Goal: Information Seeking & Learning: Learn about a topic

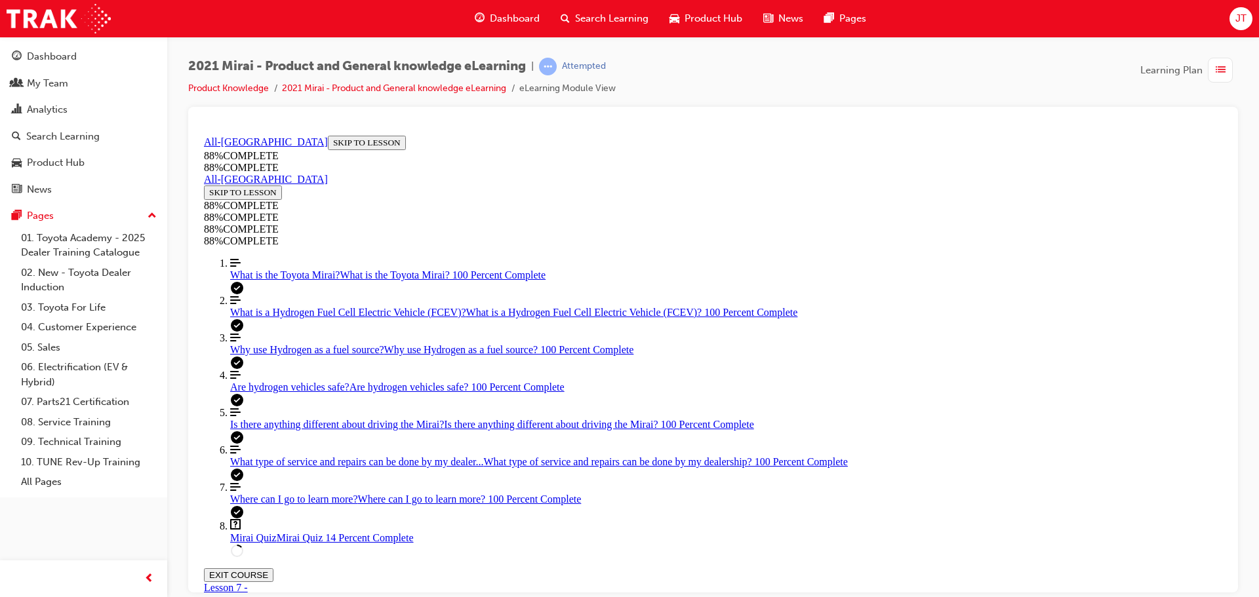
scroll to position [351, 0]
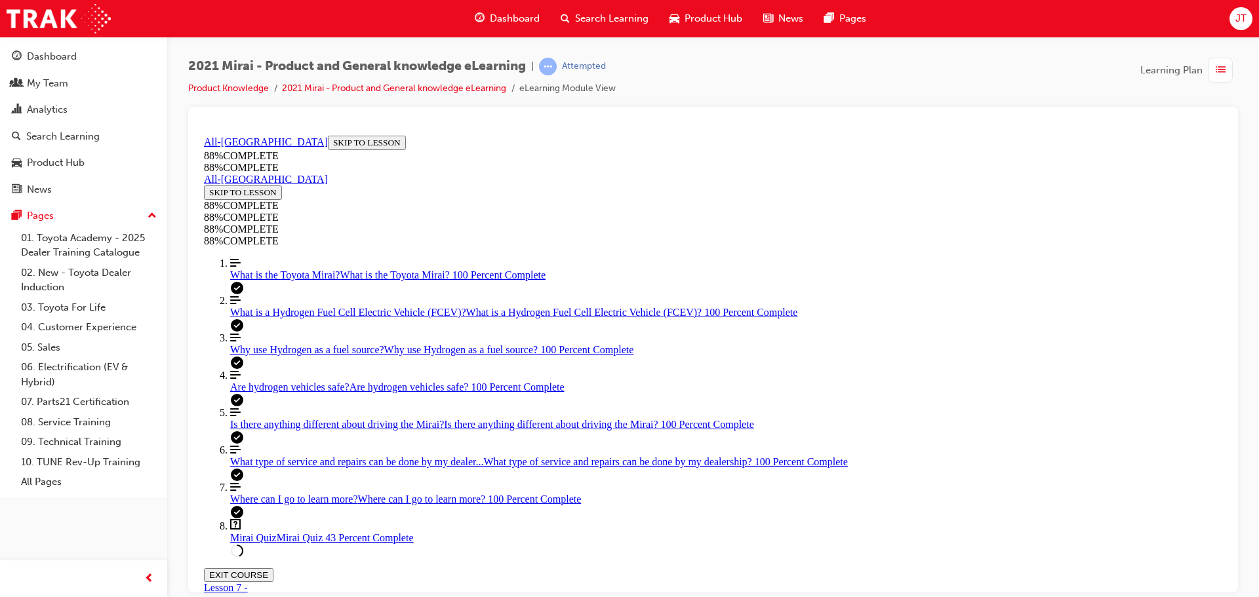
drag, startPoint x: 701, startPoint y: 409, endPoint x: 743, endPoint y: 407, distance: 42.0
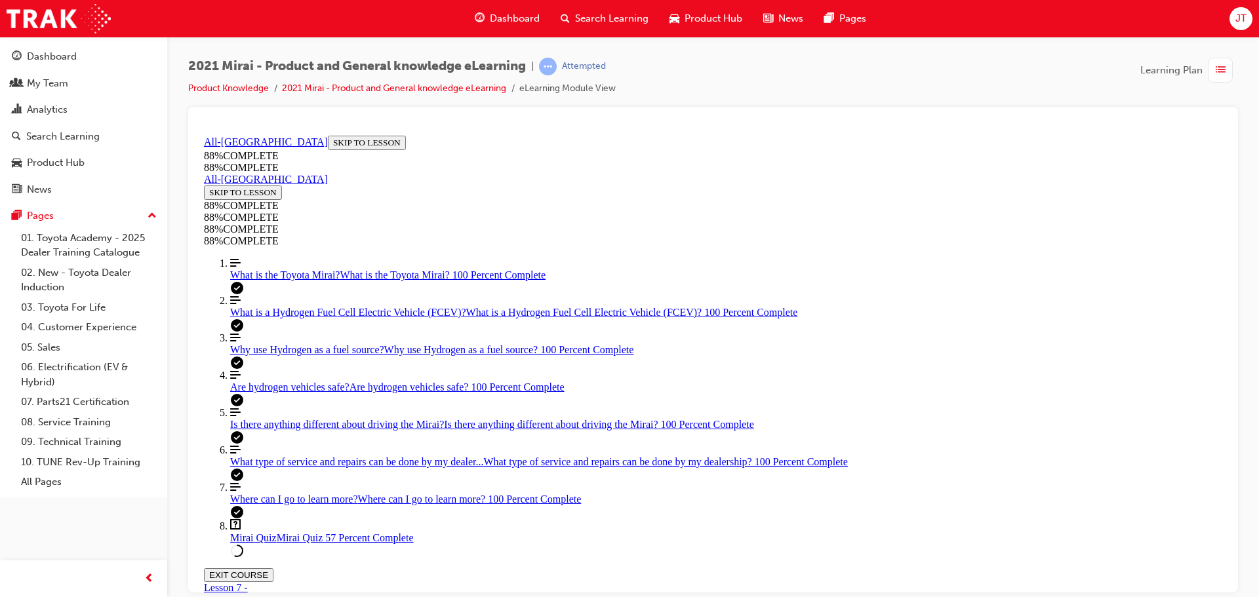
drag, startPoint x: 721, startPoint y: 448, endPoint x: 763, endPoint y: 453, distance: 41.6
drag, startPoint x: 712, startPoint y: 526, endPoint x: 750, endPoint y: 527, distance: 38.7
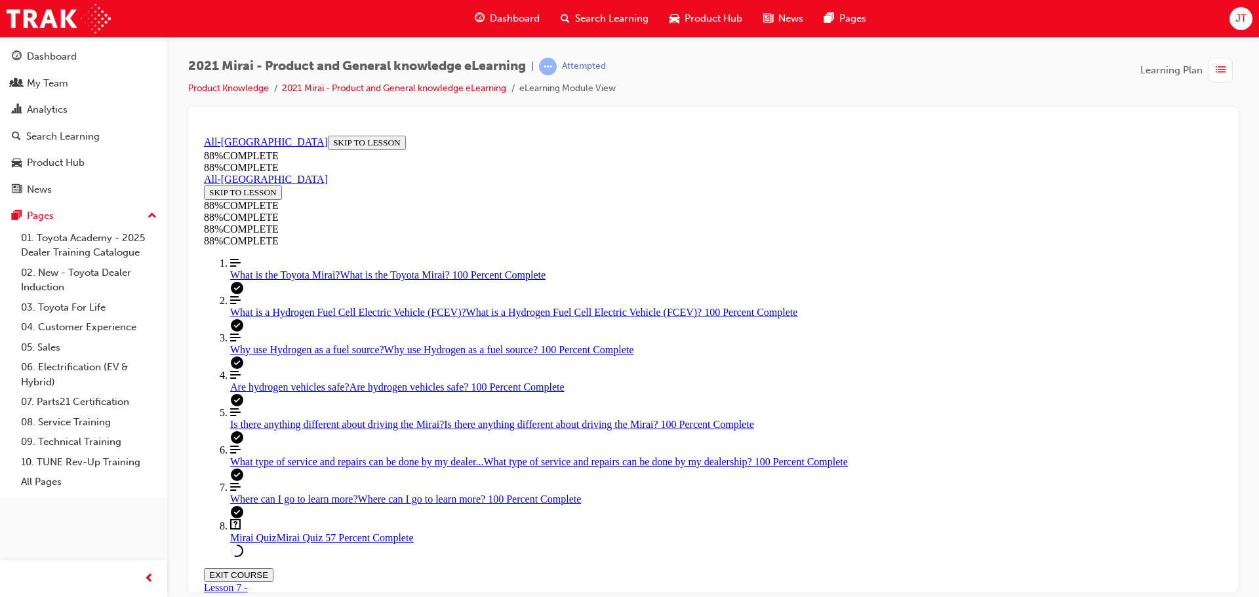
scroll to position [113, 0]
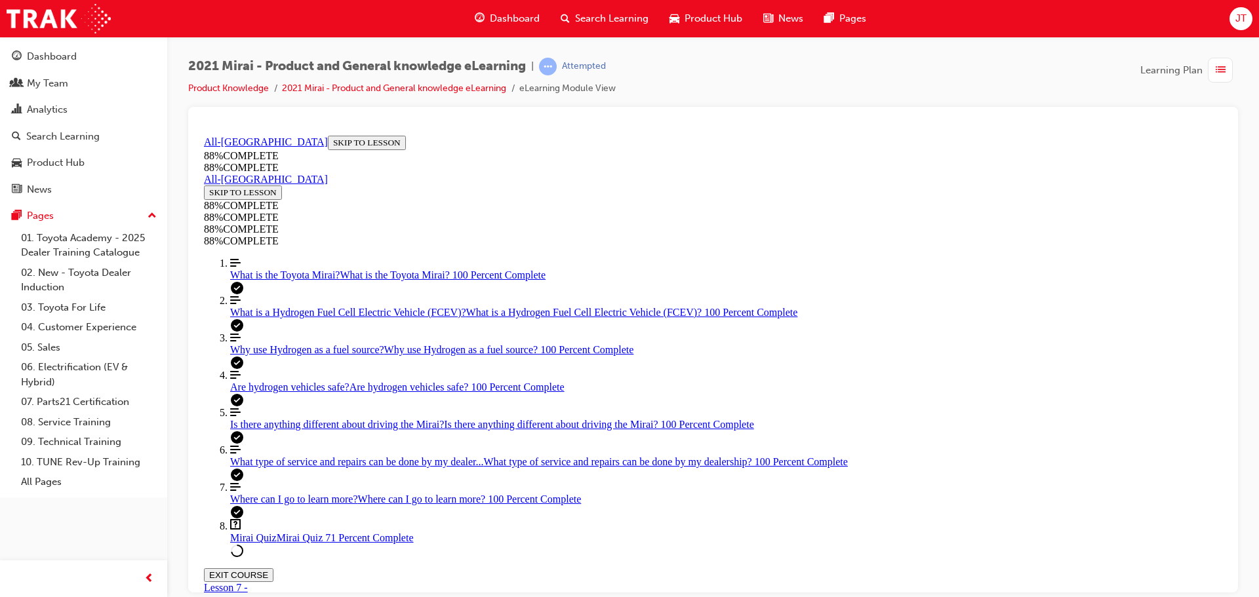
scroll to position [222, 0]
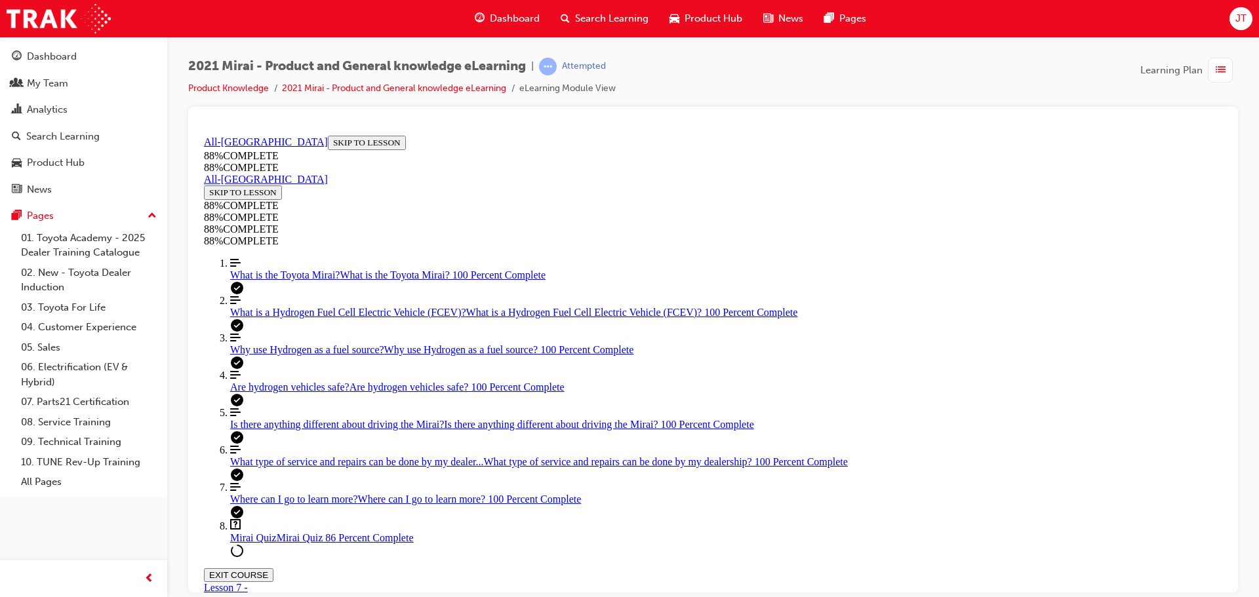
scroll to position [113, 0]
drag, startPoint x: 792, startPoint y: 351, endPoint x: 776, endPoint y: 351, distance: 15.7
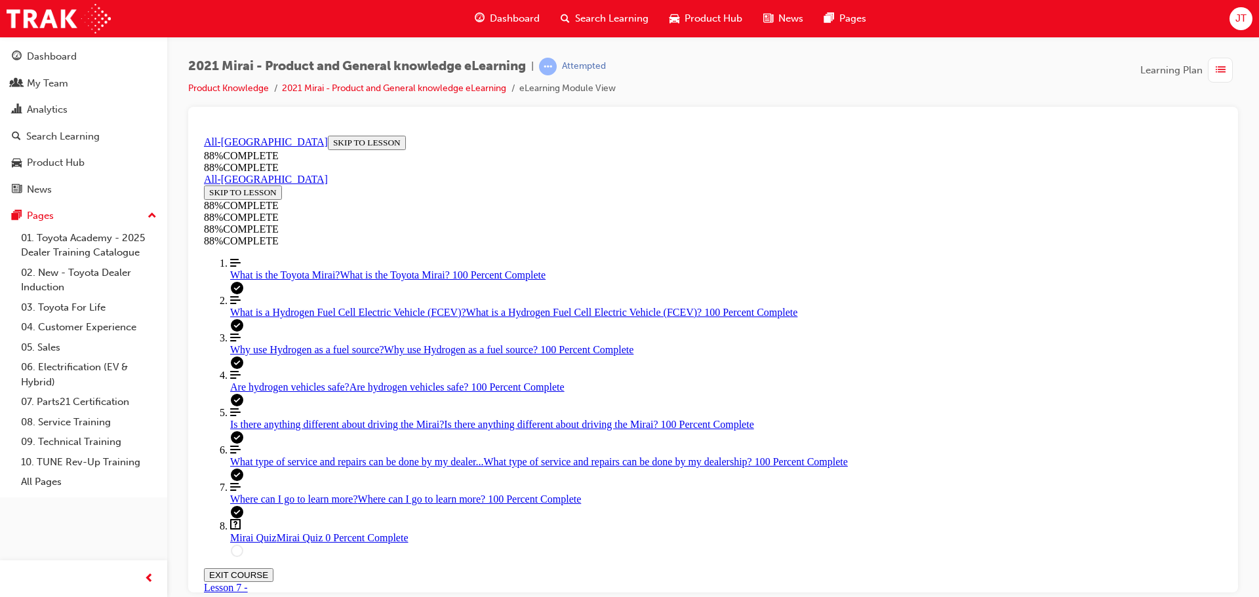
drag, startPoint x: 651, startPoint y: 451, endPoint x: 708, endPoint y: 492, distance: 69.5
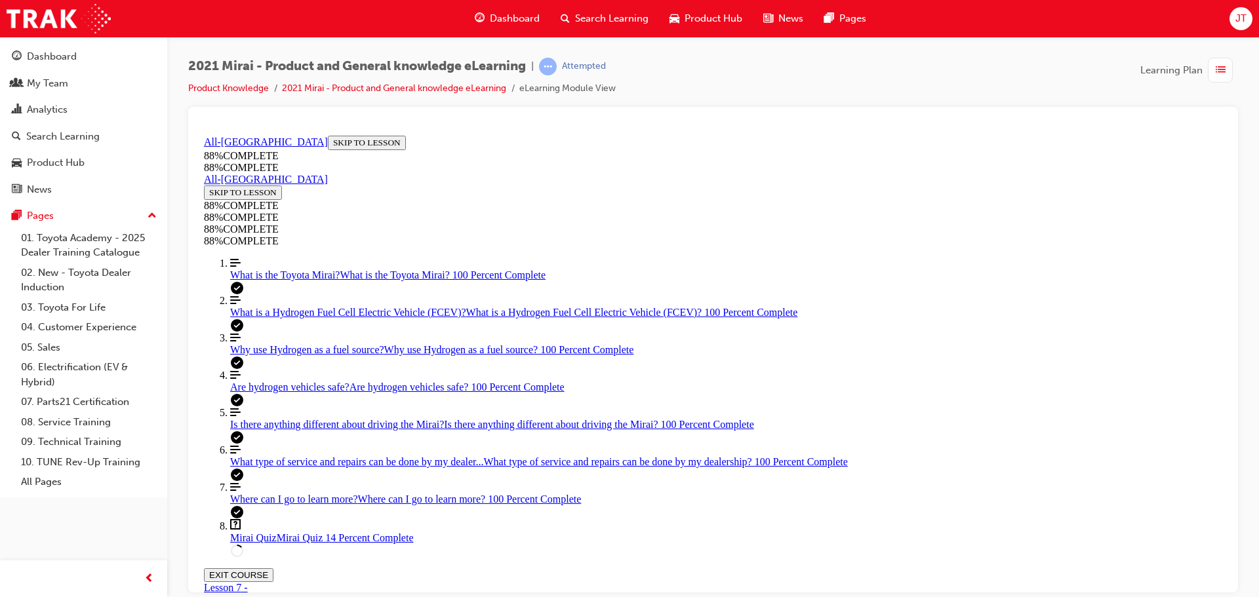
drag, startPoint x: 702, startPoint y: 393, endPoint x: 811, endPoint y: 515, distance: 163.0
drag, startPoint x: 718, startPoint y: 465, endPoint x: 897, endPoint y: 417, distance: 185.3
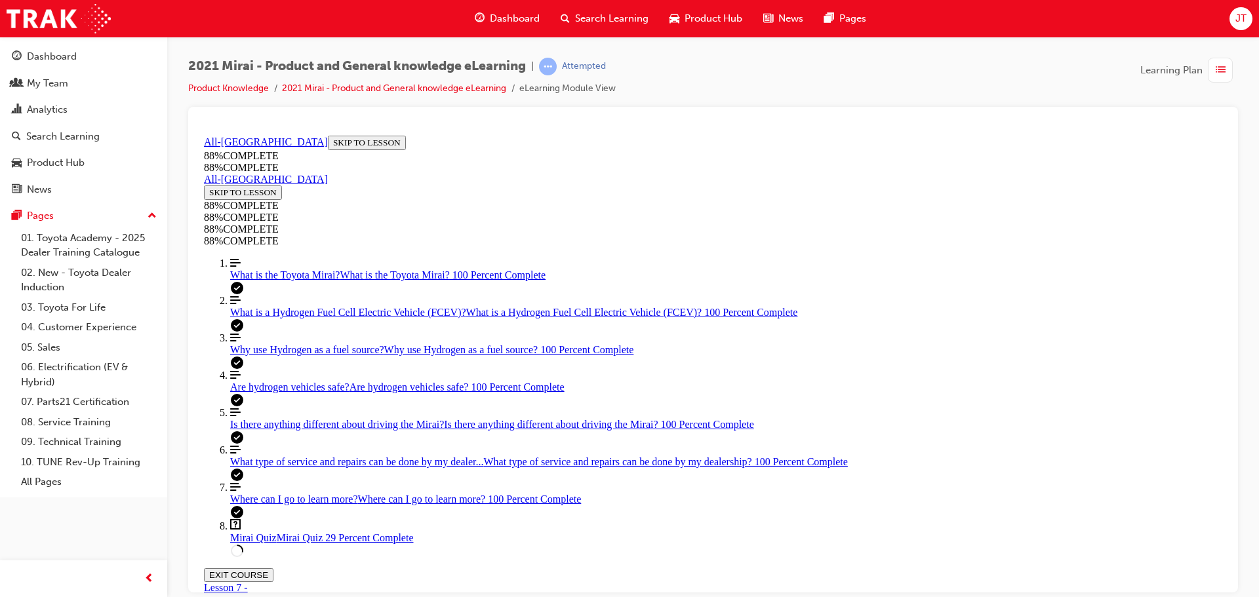
drag, startPoint x: 864, startPoint y: 464, endPoint x: 948, endPoint y: 478, distance: 85.1
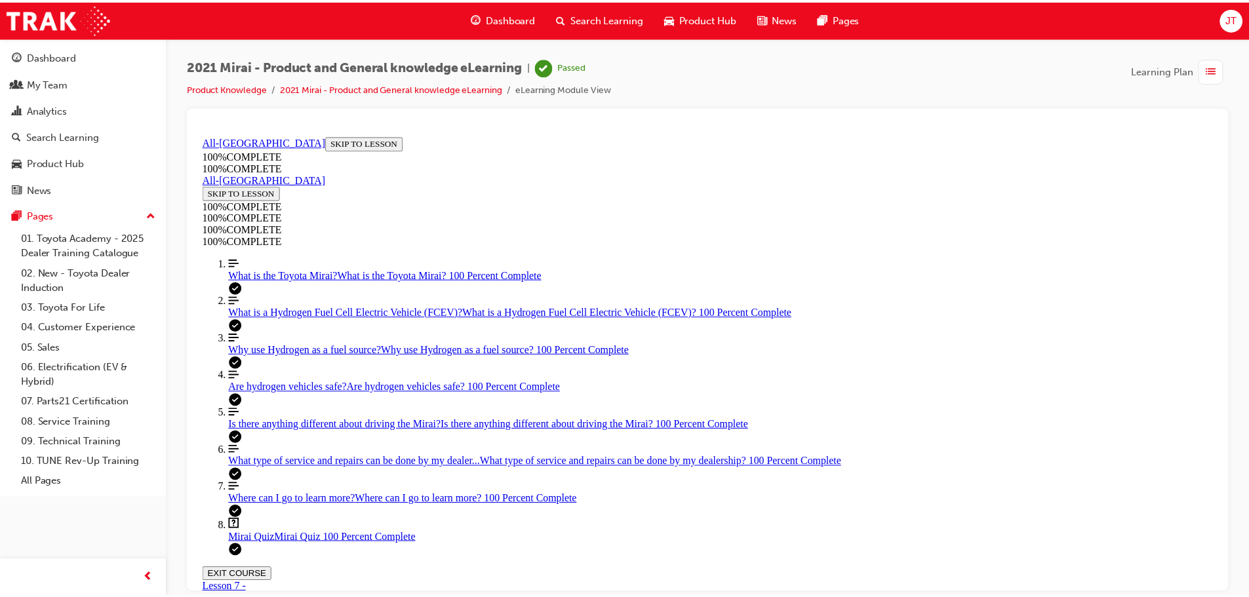
scroll to position [70, 0]
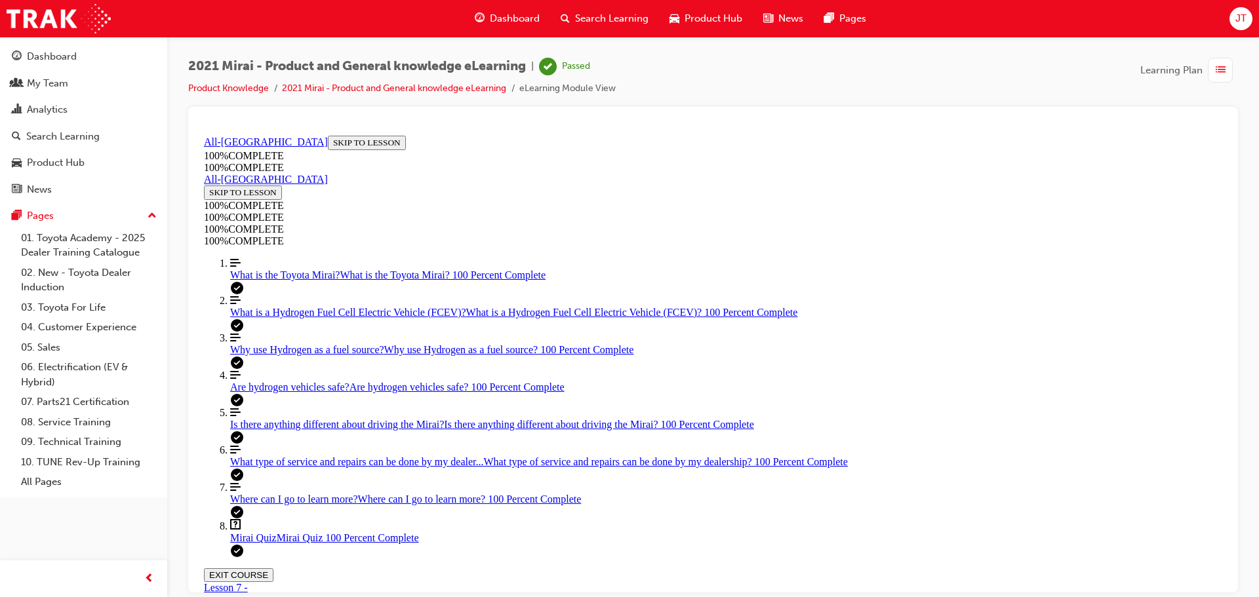
click at [531, 20] on span "Dashboard" at bounding box center [515, 18] width 50 height 15
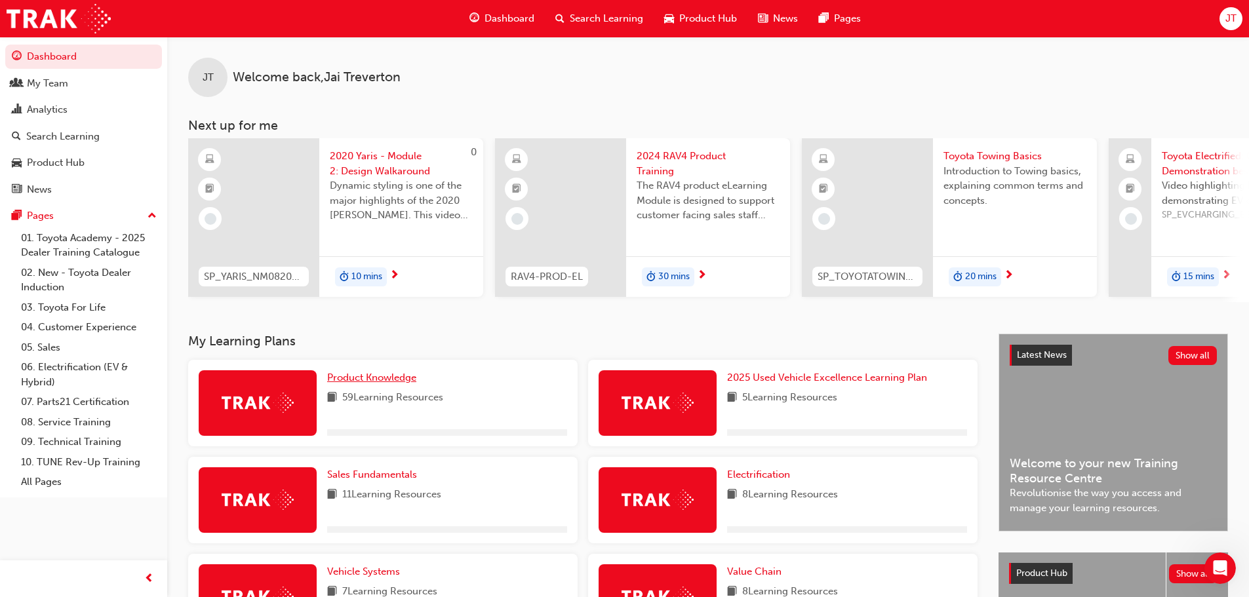
click at [367, 384] on span "Product Knowledge" at bounding box center [371, 378] width 89 height 12
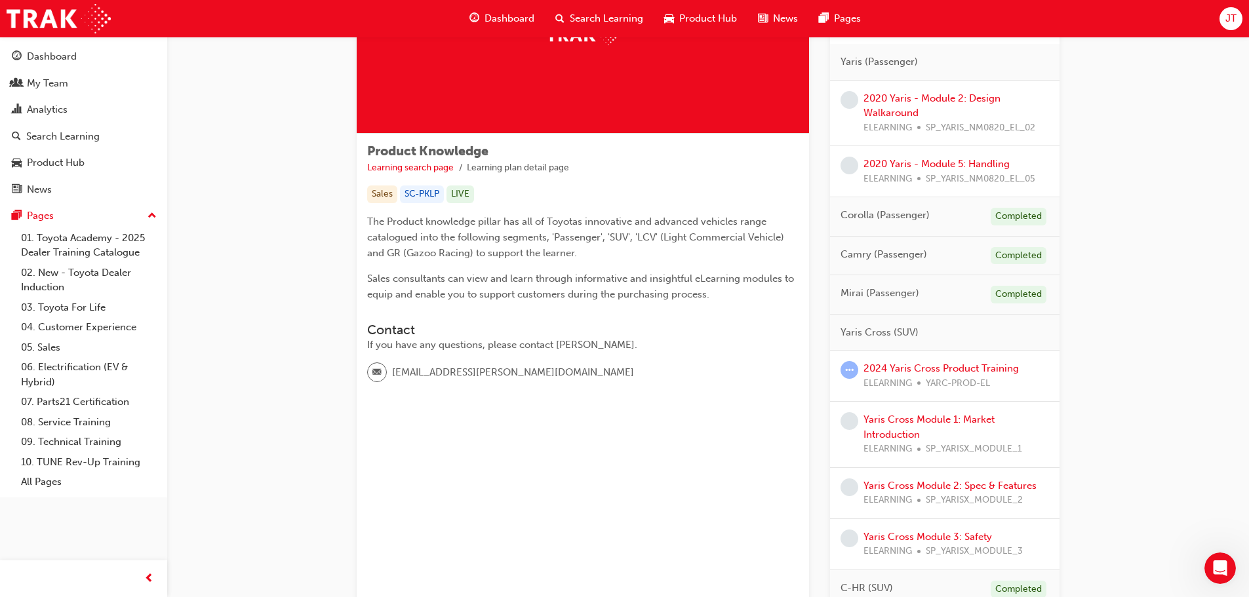
scroll to position [197, 0]
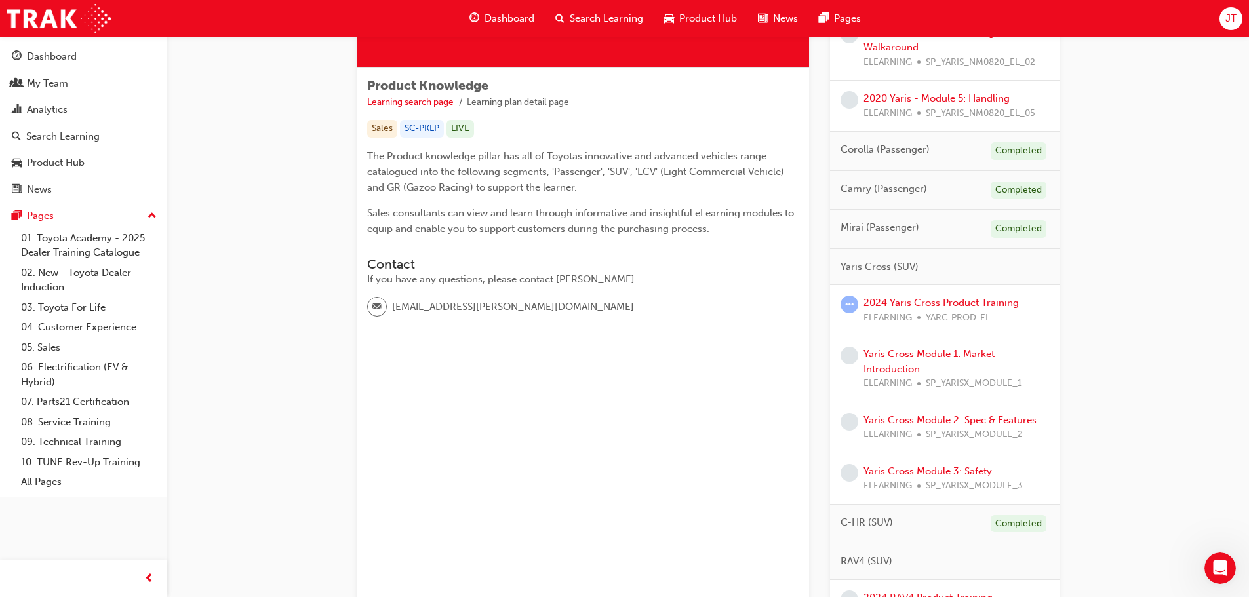
click at [922, 303] on link "2024 Yaris Cross Product Training" at bounding box center [941, 303] width 155 height 12
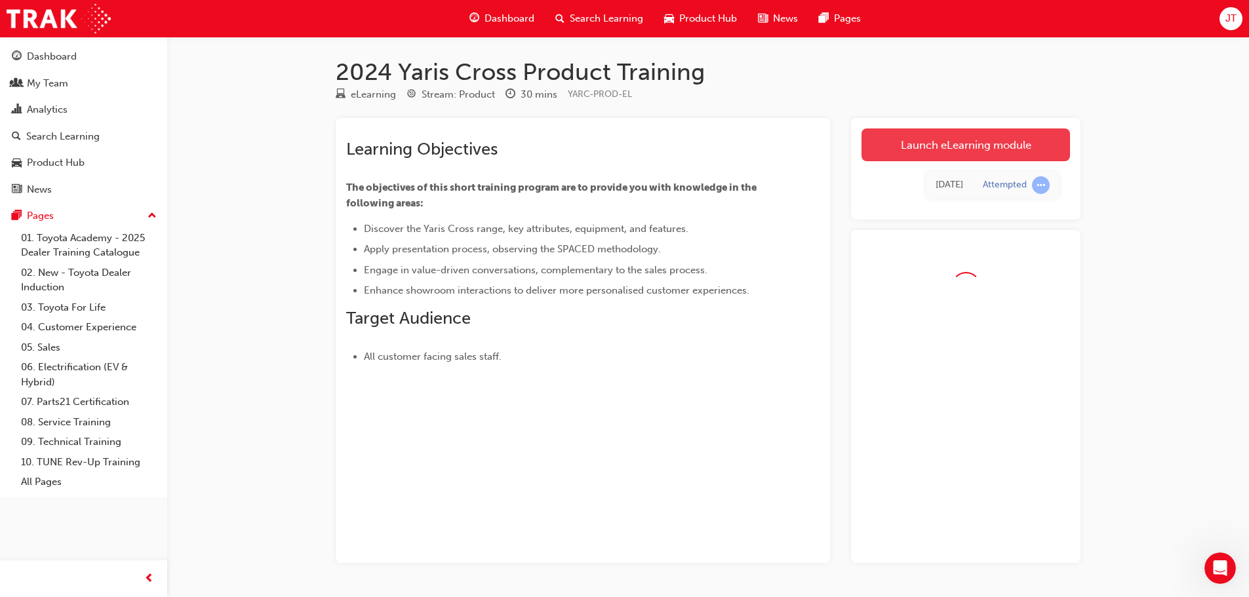
click at [944, 154] on link "Launch eLearning module" at bounding box center [966, 145] width 209 height 33
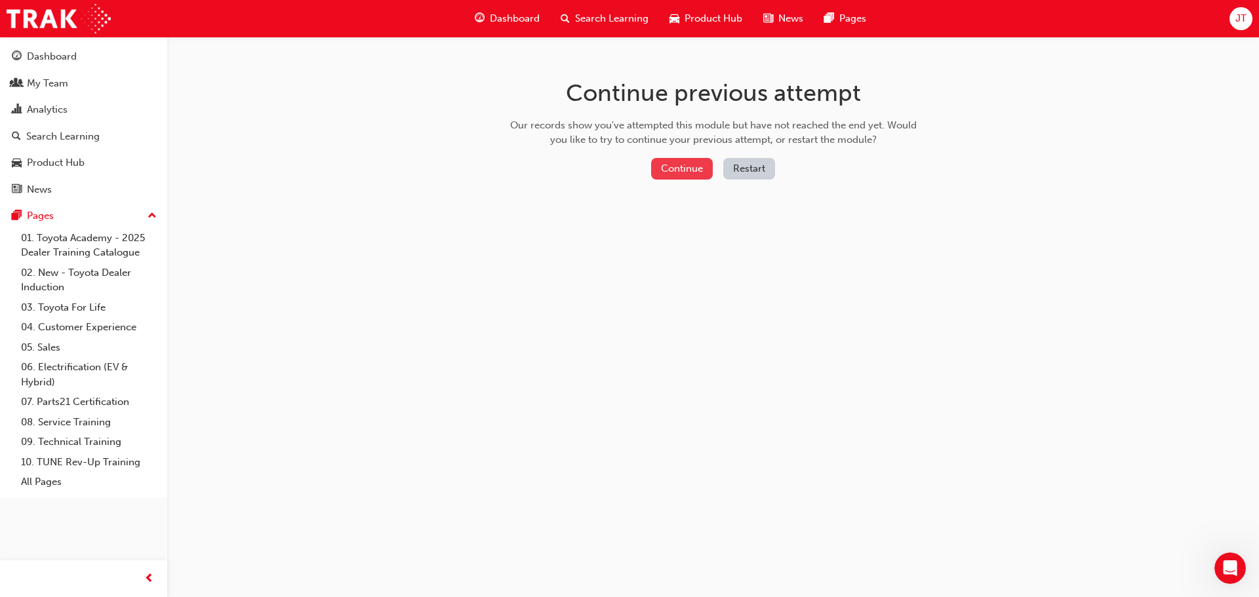
click at [690, 174] on button "Continue" at bounding box center [682, 169] width 62 height 22
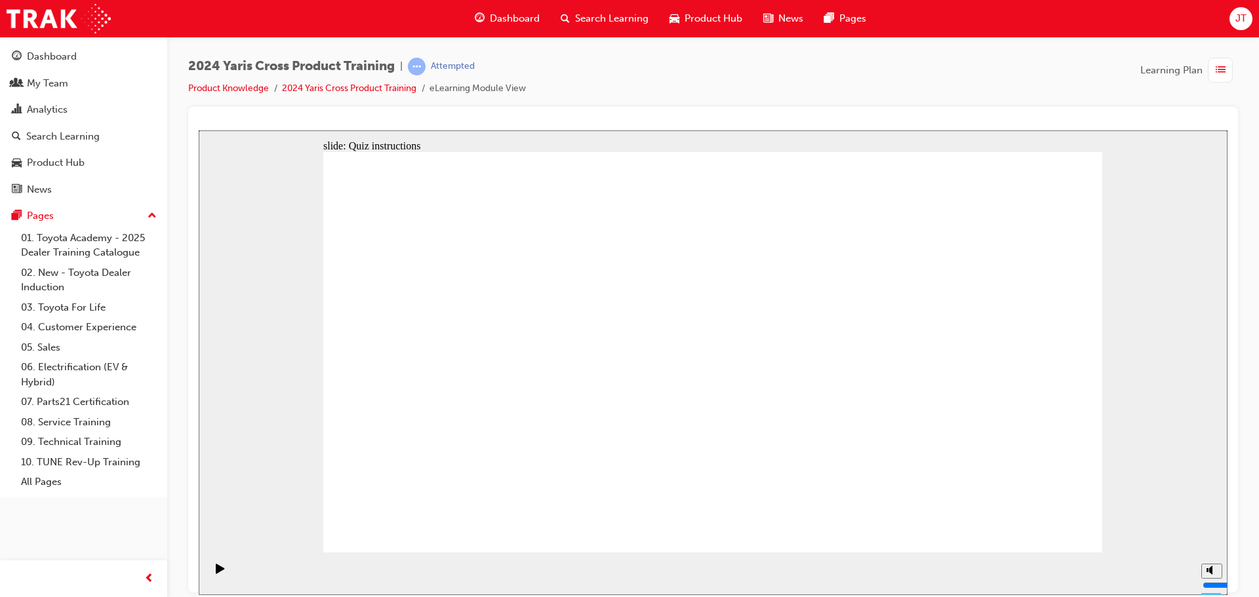
radio input "true"
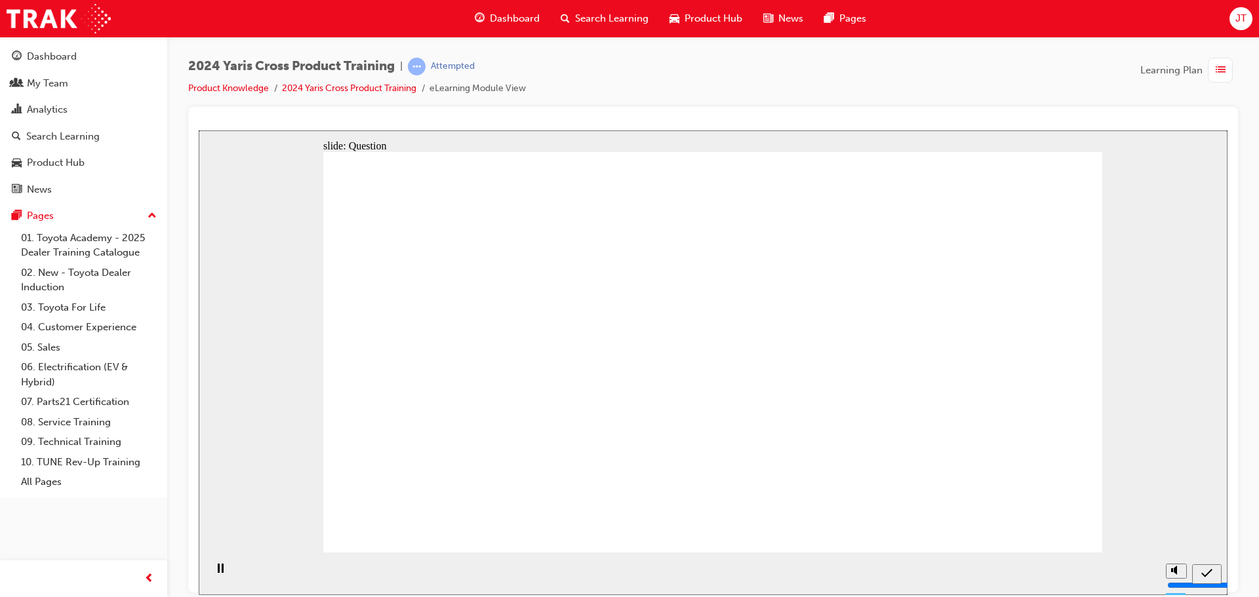
radio input "true"
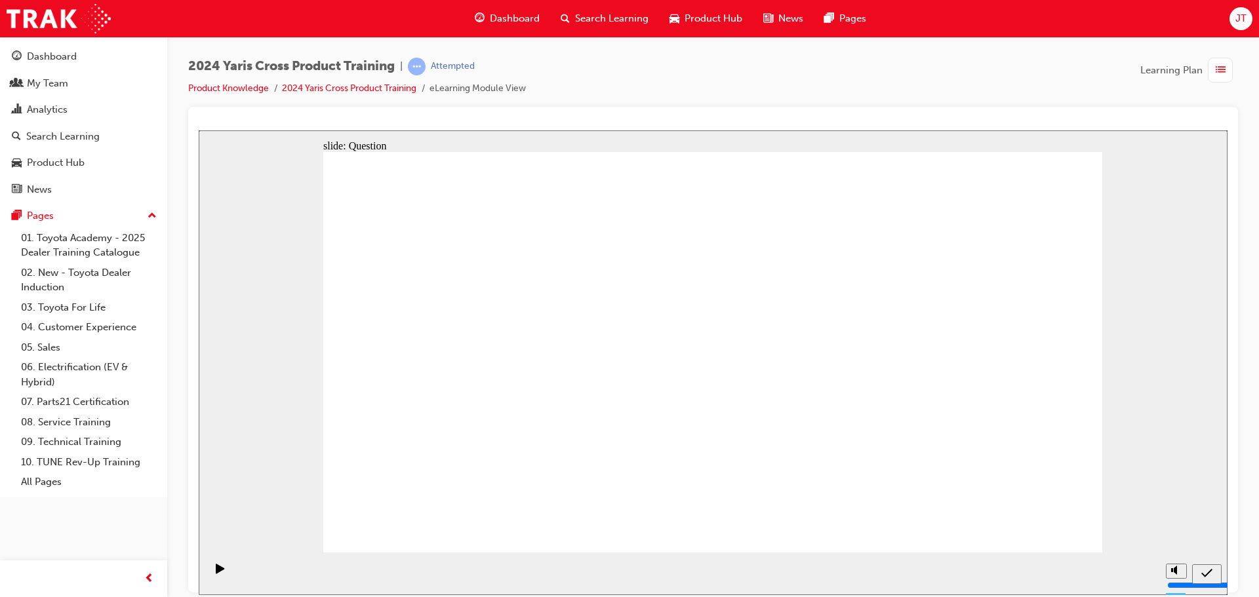
checkbox input "true"
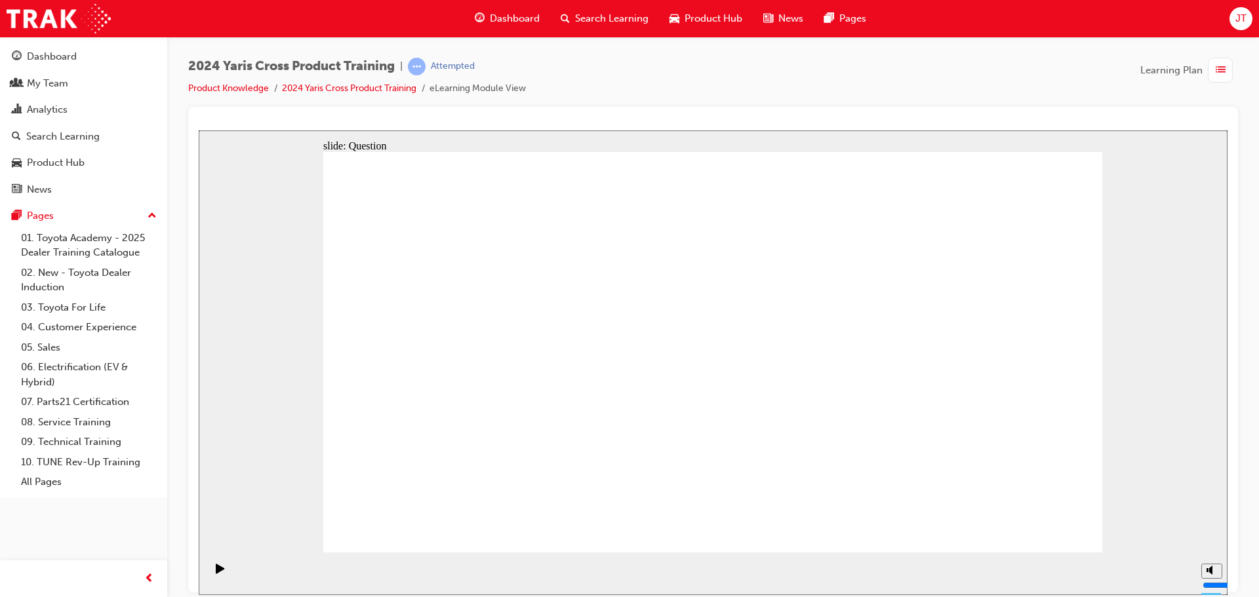
checkbox input "true"
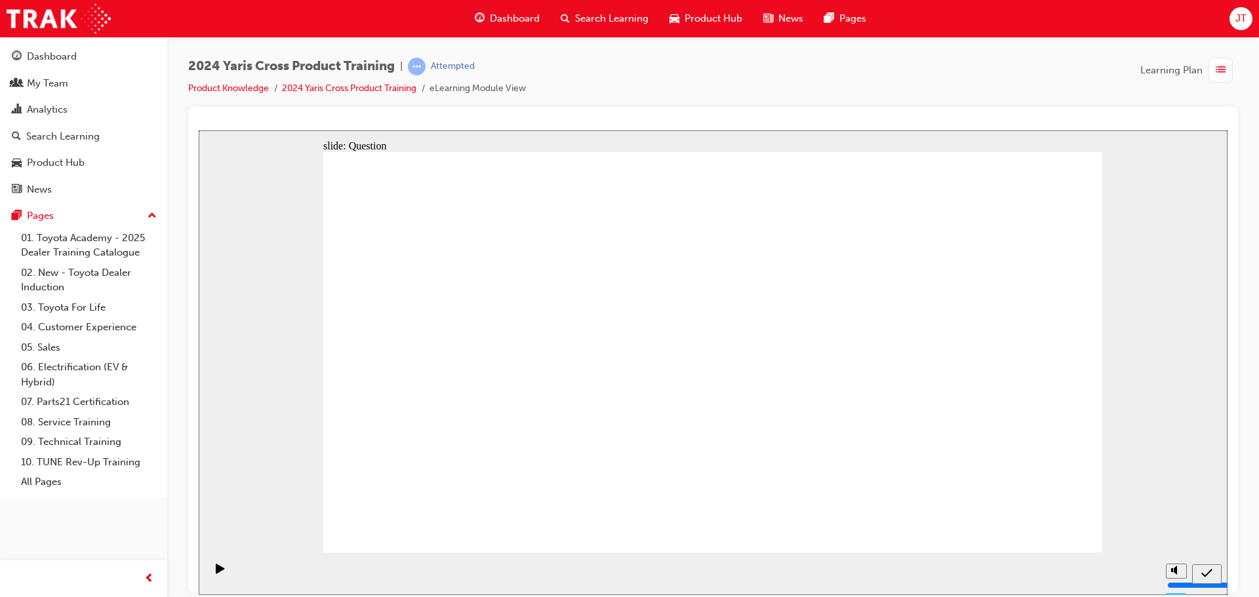
radio input "true"
drag, startPoint x: 768, startPoint y: 334, endPoint x: 710, endPoint y: 395, distance: 84.9
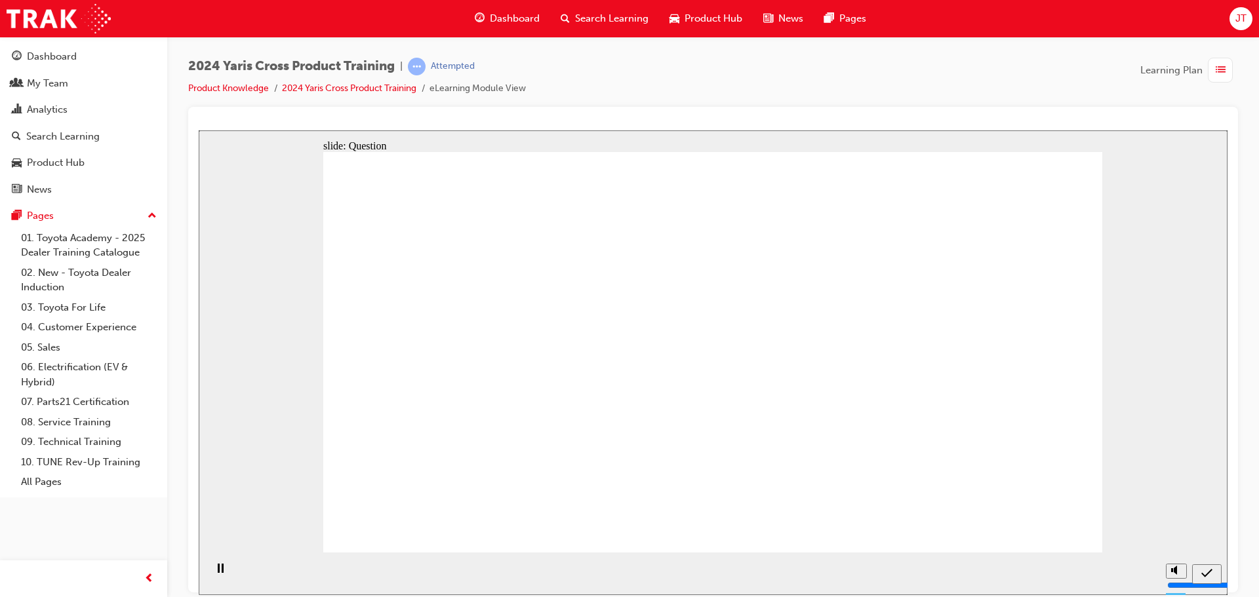
drag, startPoint x: 579, startPoint y: 323, endPoint x: 525, endPoint y: 355, distance: 62.6
drag, startPoint x: 437, startPoint y: 314, endPoint x: 788, endPoint y: 388, distance: 357.9
drag, startPoint x: 929, startPoint y: 466, endPoint x: 928, endPoint y: 475, distance: 9.9
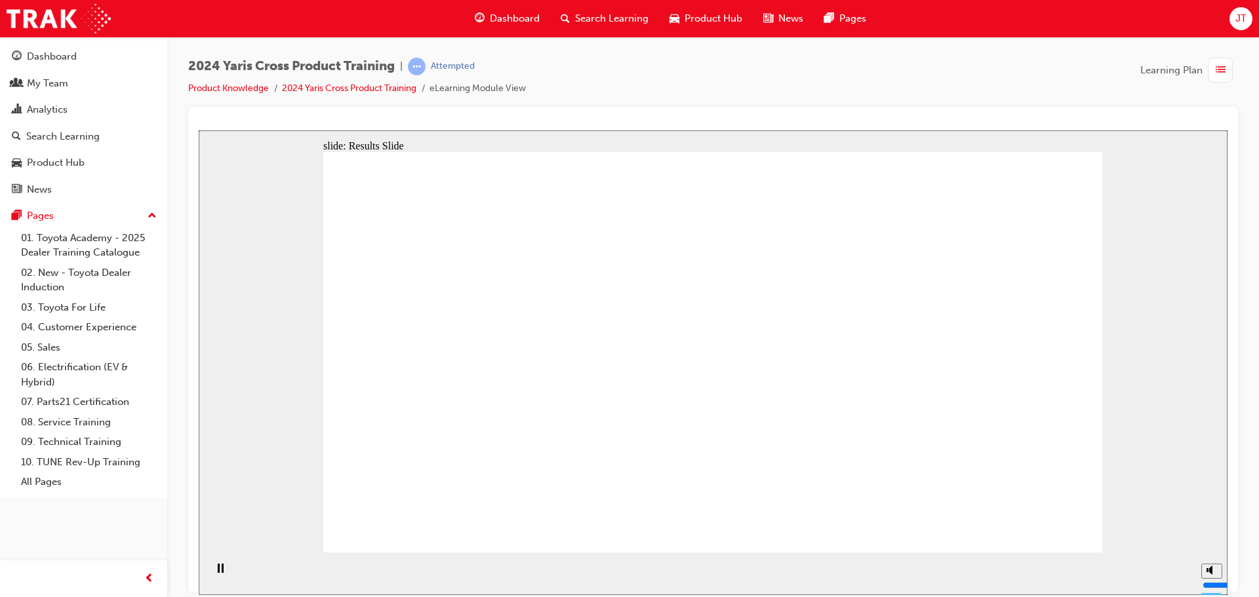
drag, startPoint x: 940, startPoint y: 340, endPoint x: 895, endPoint y: 362, distance: 50.2
radio input "true"
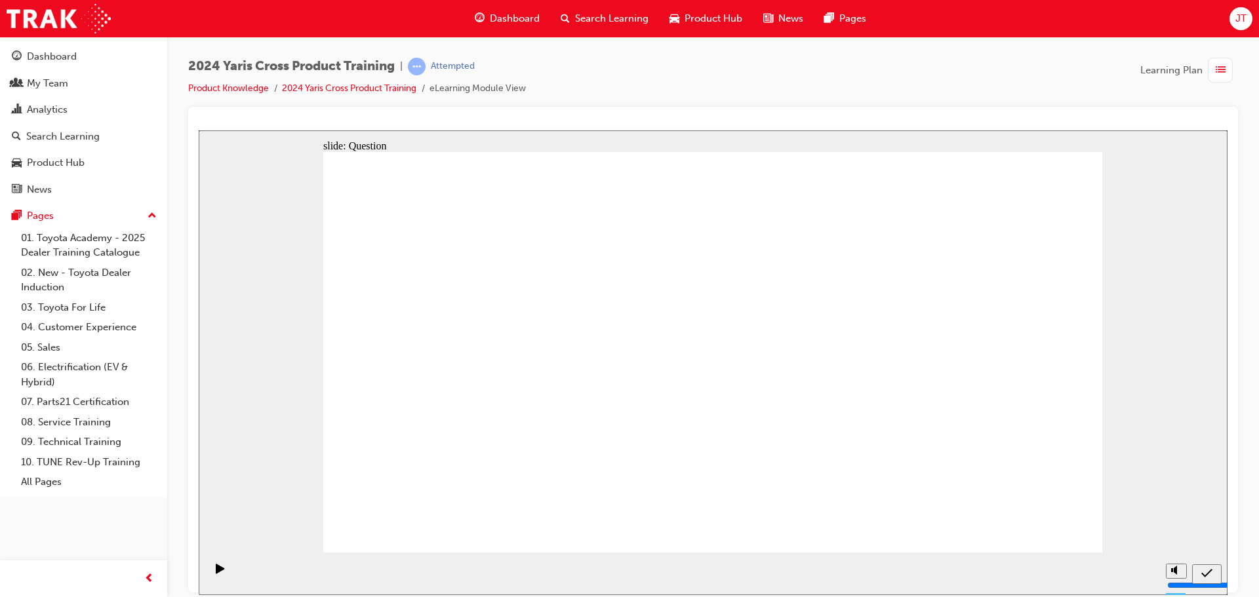
radio input "true"
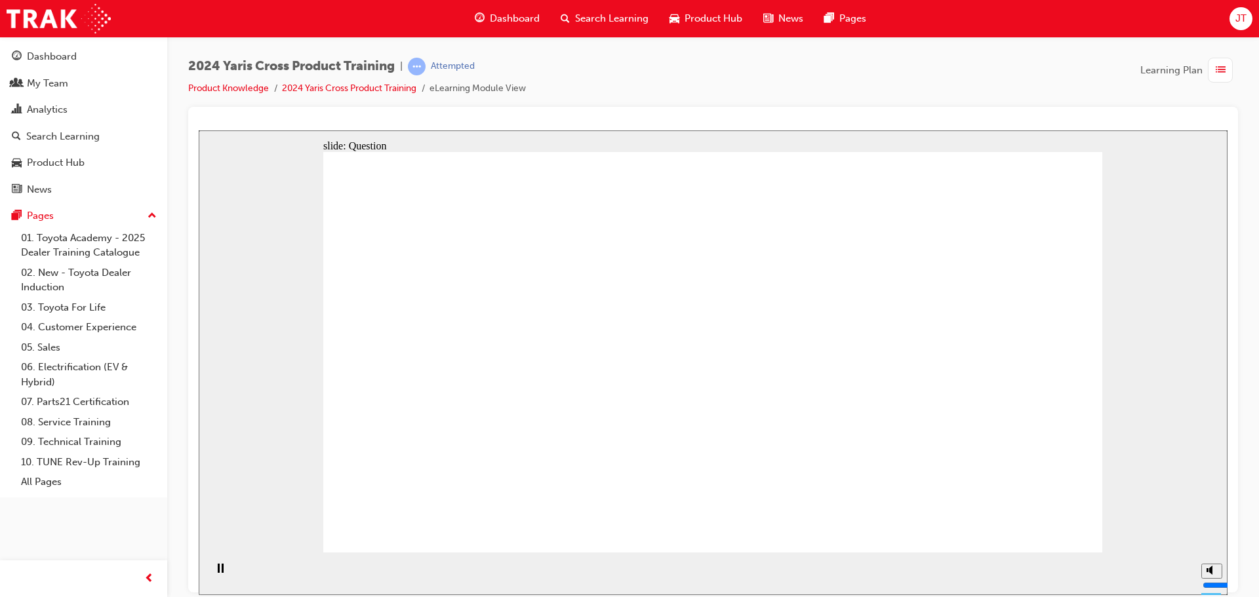
checkbox input "true"
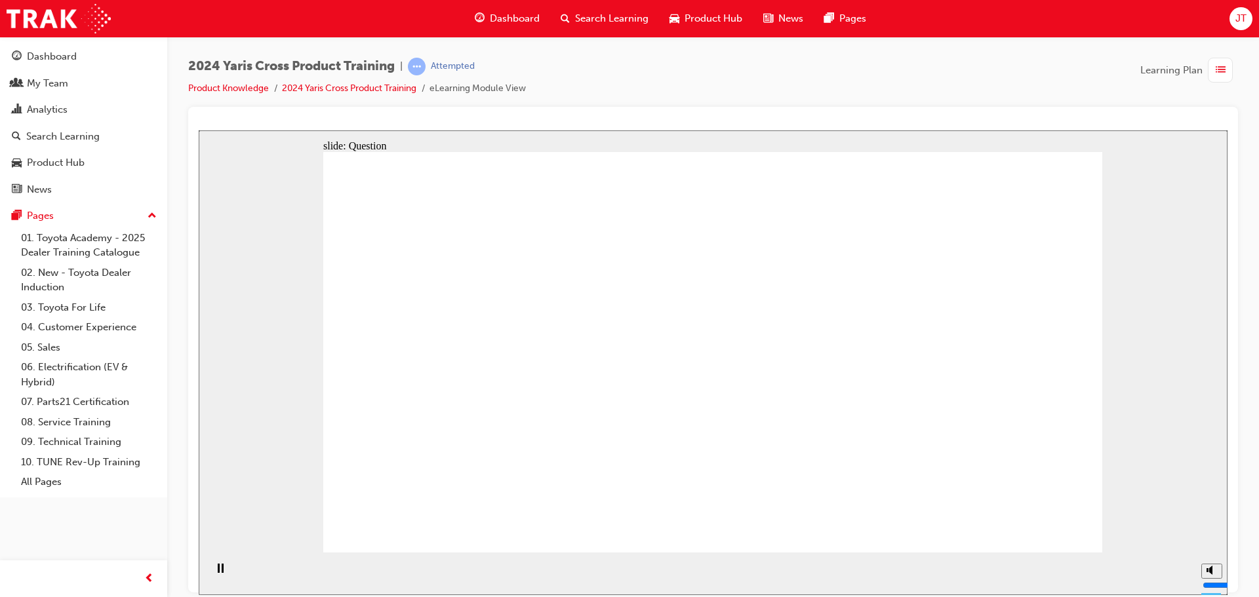
radio input "true"
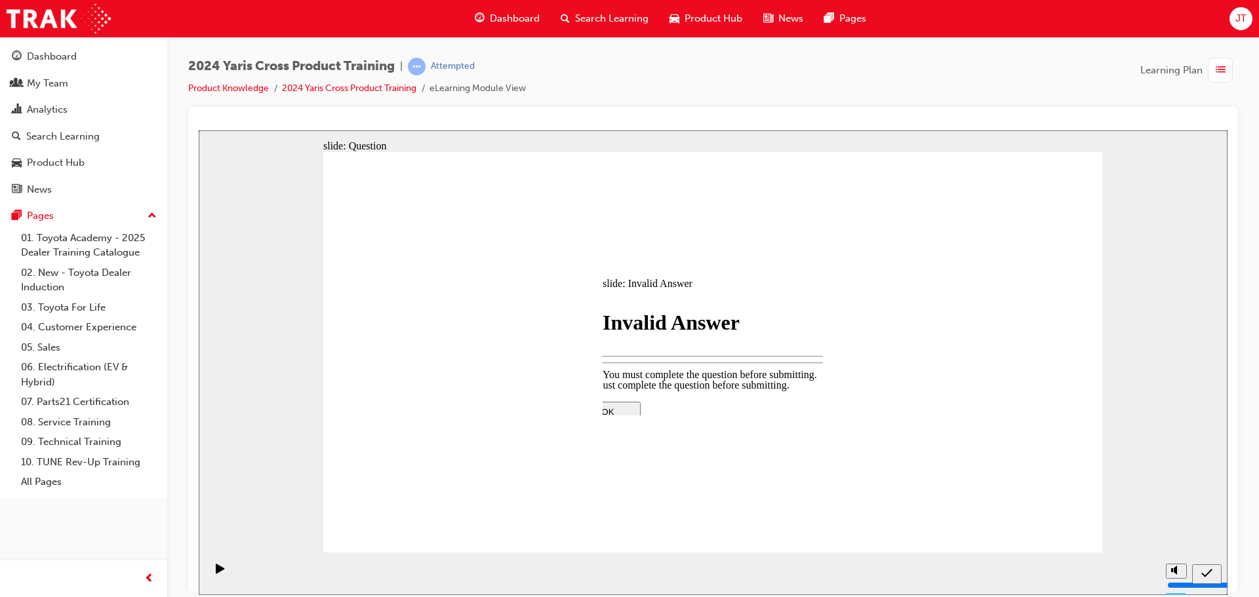
click at [915, 473] on div at bounding box center [713, 362] width 1029 height 465
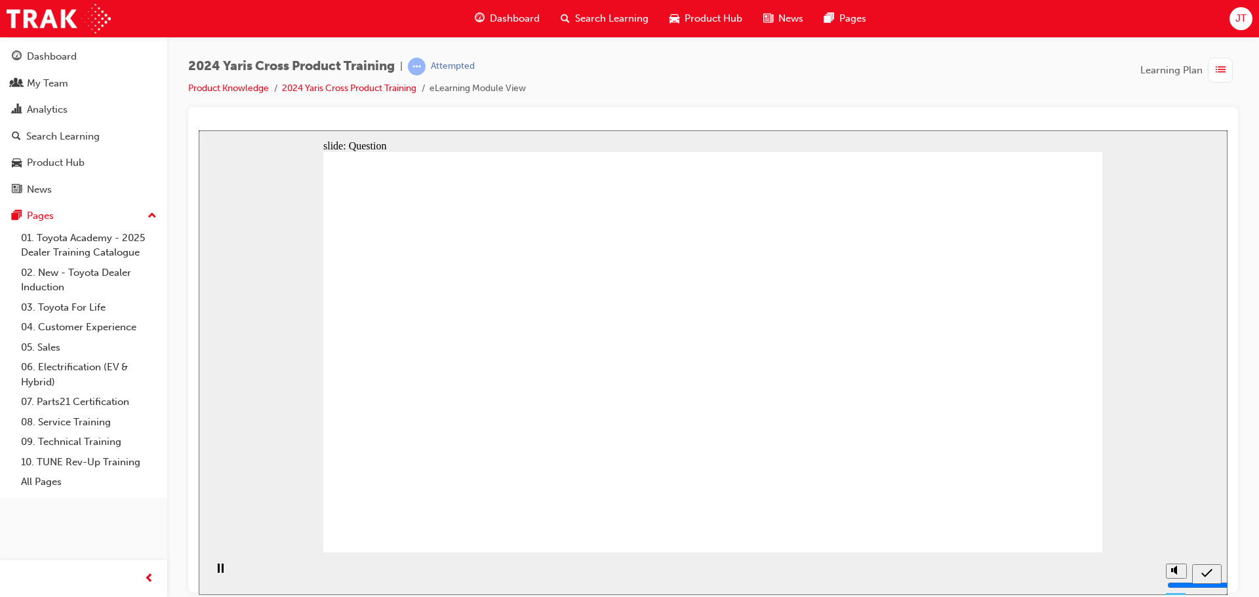
drag, startPoint x: 650, startPoint y: 432, endPoint x: 647, endPoint y: 244, distance: 188.2
drag, startPoint x: 645, startPoint y: 418, endPoint x: 656, endPoint y: 287, distance: 131.6
drag, startPoint x: 638, startPoint y: 430, endPoint x: 698, endPoint y: 279, distance: 161.8
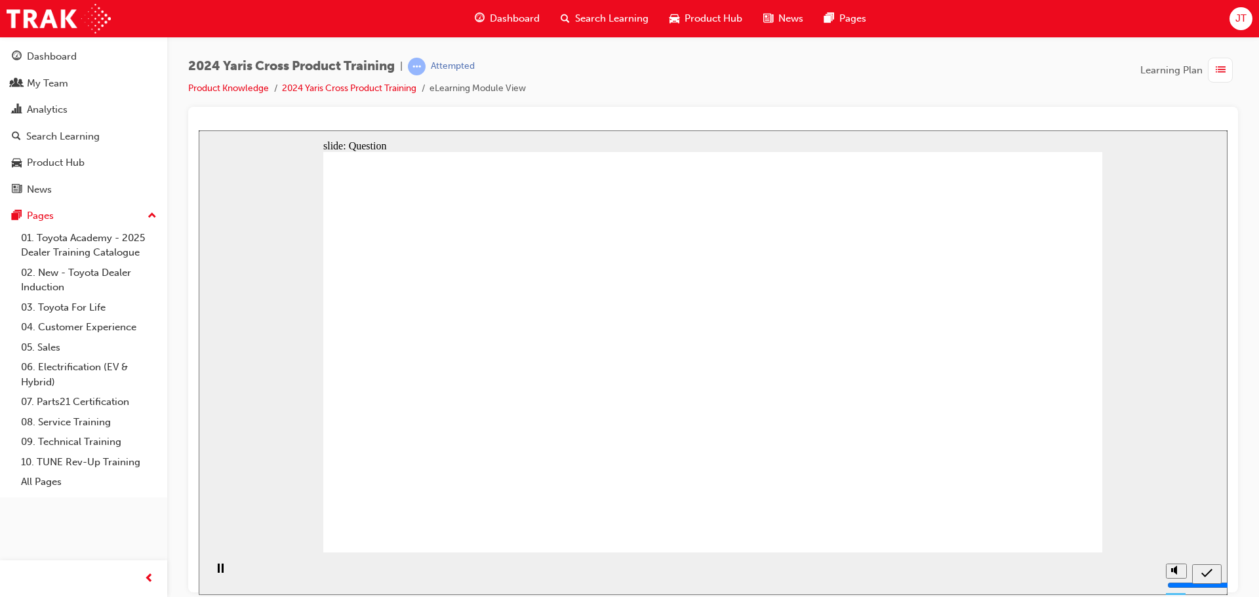
drag, startPoint x: 622, startPoint y: 424, endPoint x: 651, endPoint y: 312, distance: 116.0
drag, startPoint x: 651, startPoint y: 332, endPoint x: 645, endPoint y: 449, distance: 117.5
drag, startPoint x: 825, startPoint y: 346, endPoint x: 841, endPoint y: 362, distance: 22.3
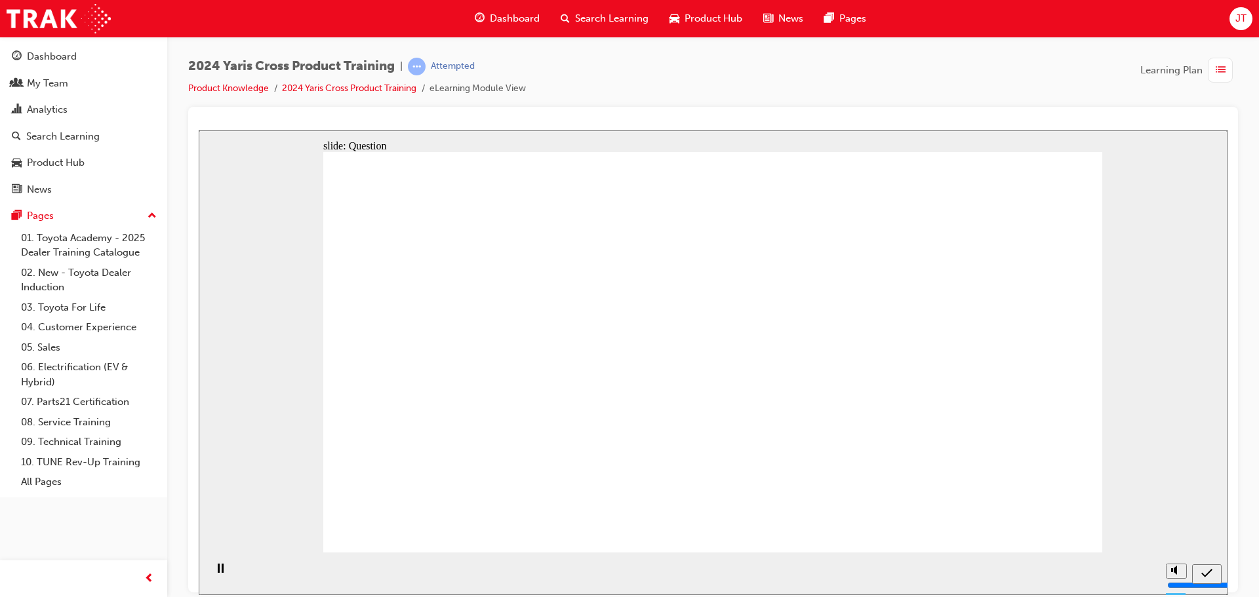
drag, startPoint x: 980, startPoint y: 304, endPoint x: 935, endPoint y: 444, distance: 146.8
drag, startPoint x: 507, startPoint y: 301, endPoint x: 515, endPoint y: 465, distance: 164.1
drag, startPoint x: 702, startPoint y: 379, endPoint x: 806, endPoint y: 403, distance: 106.3
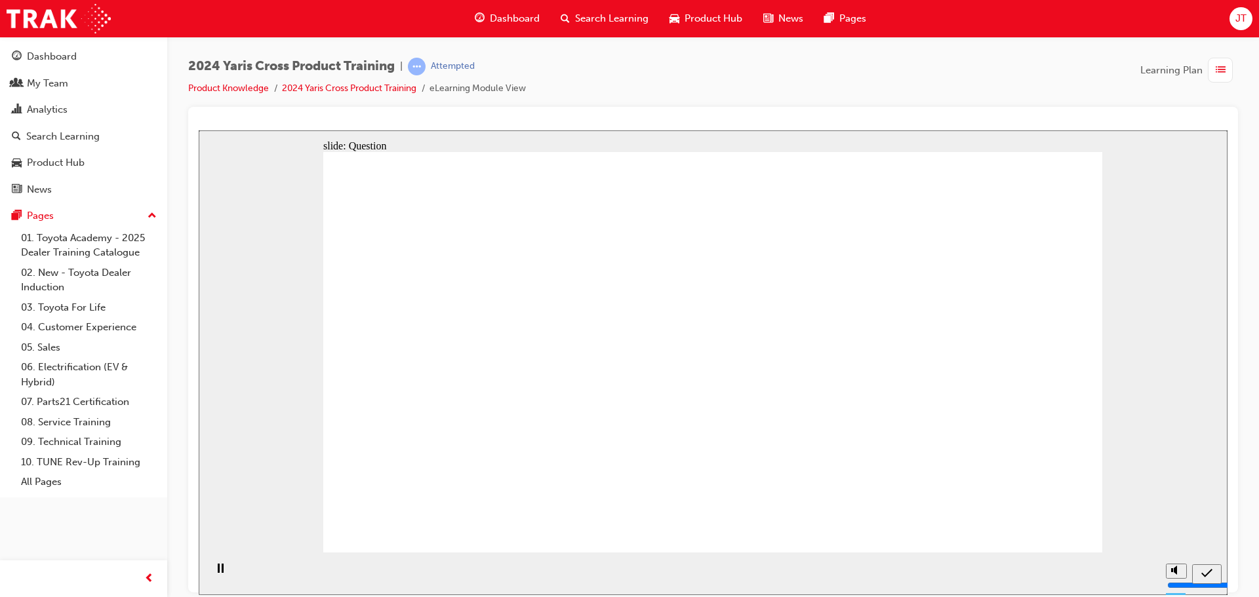
radio input "true"
radio input "false"
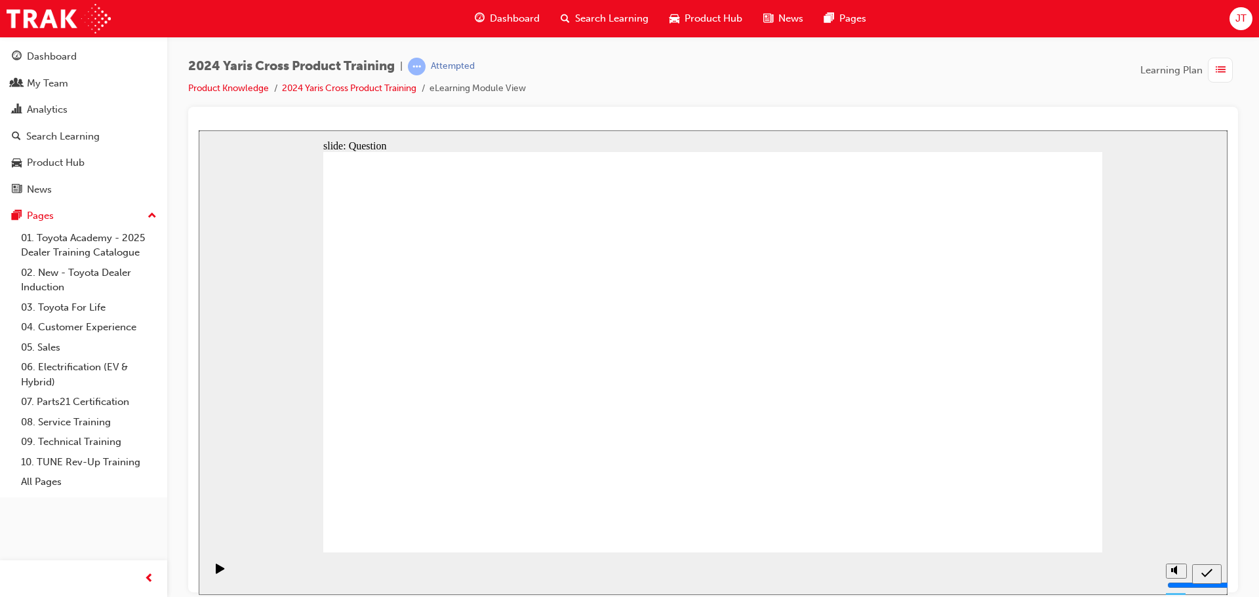
radio input "true"
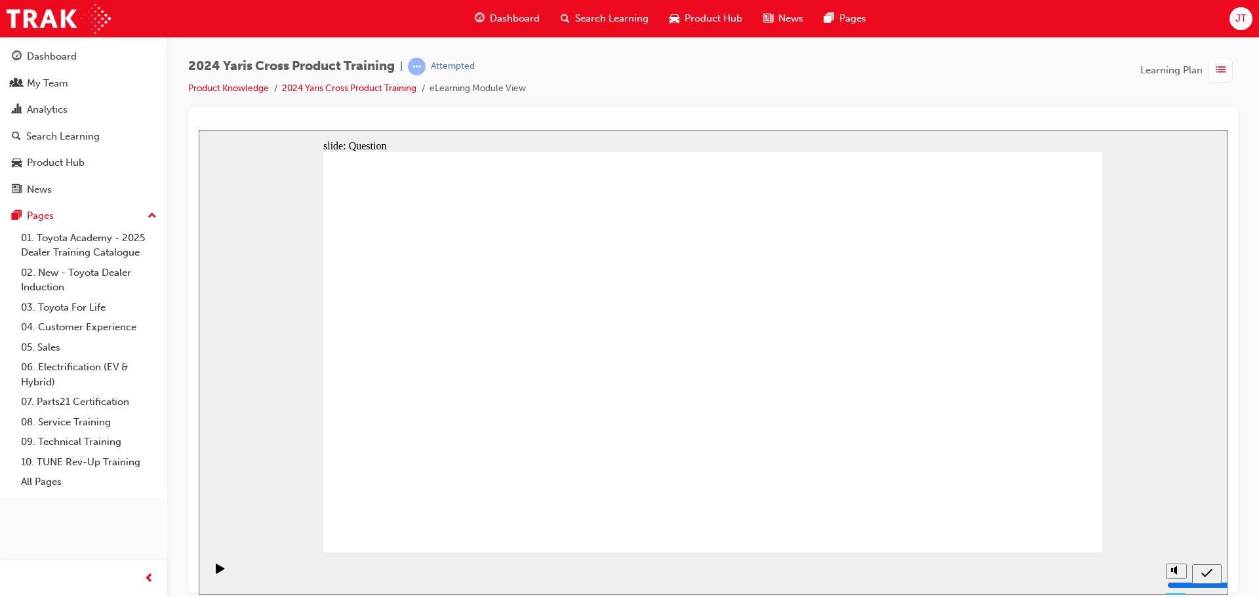
radio input "true"
drag, startPoint x: 748, startPoint y: 348, endPoint x: 687, endPoint y: 427, distance: 99.6
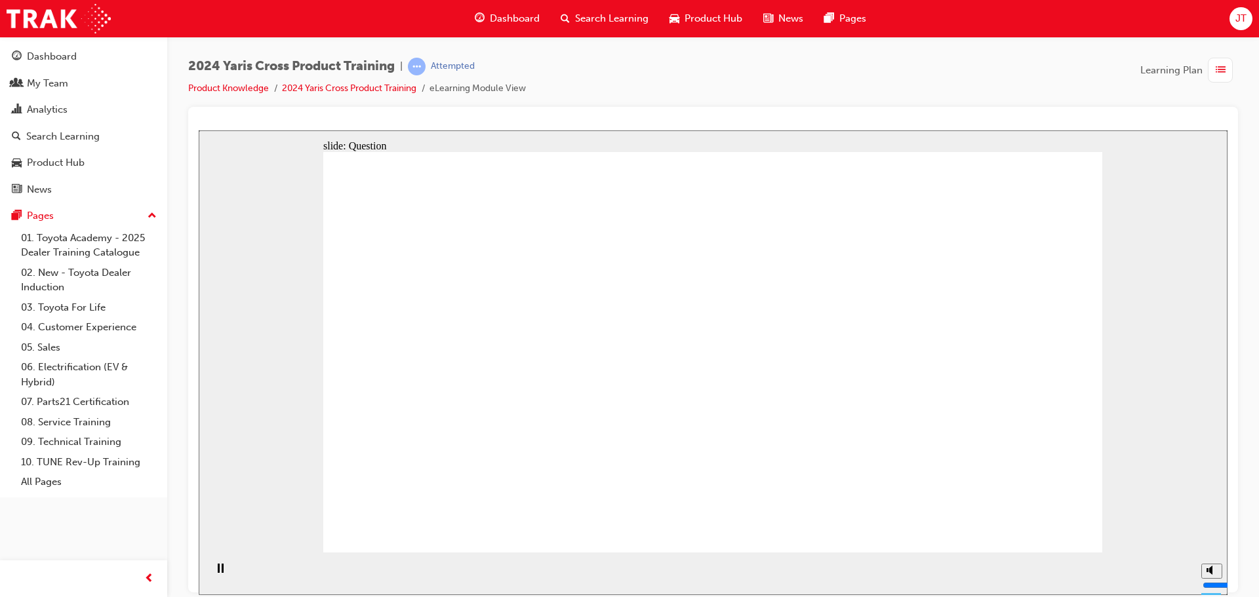
checkbox input "true"
drag, startPoint x: 988, startPoint y: 402, endPoint x: 1001, endPoint y: 392, distance: 16.4
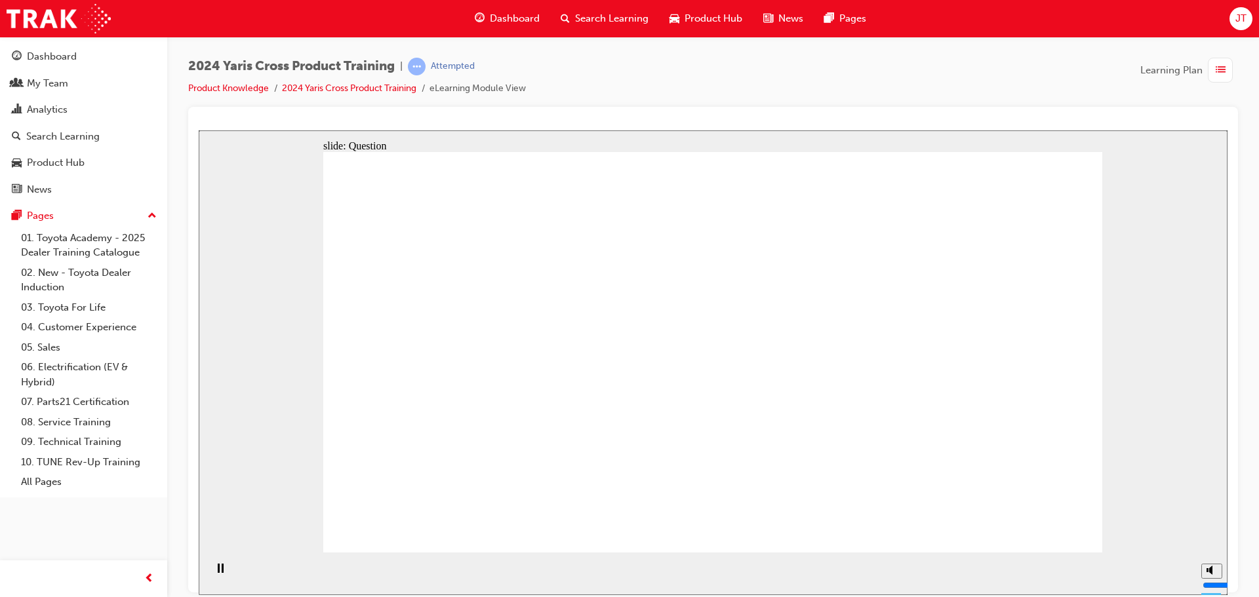
checkbox input "true"
drag, startPoint x: 666, startPoint y: 435, endPoint x: 761, endPoint y: 443, distance: 94.8
drag, startPoint x: 761, startPoint y: 443, endPoint x: 736, endPoint y: 446, distance: 25.1
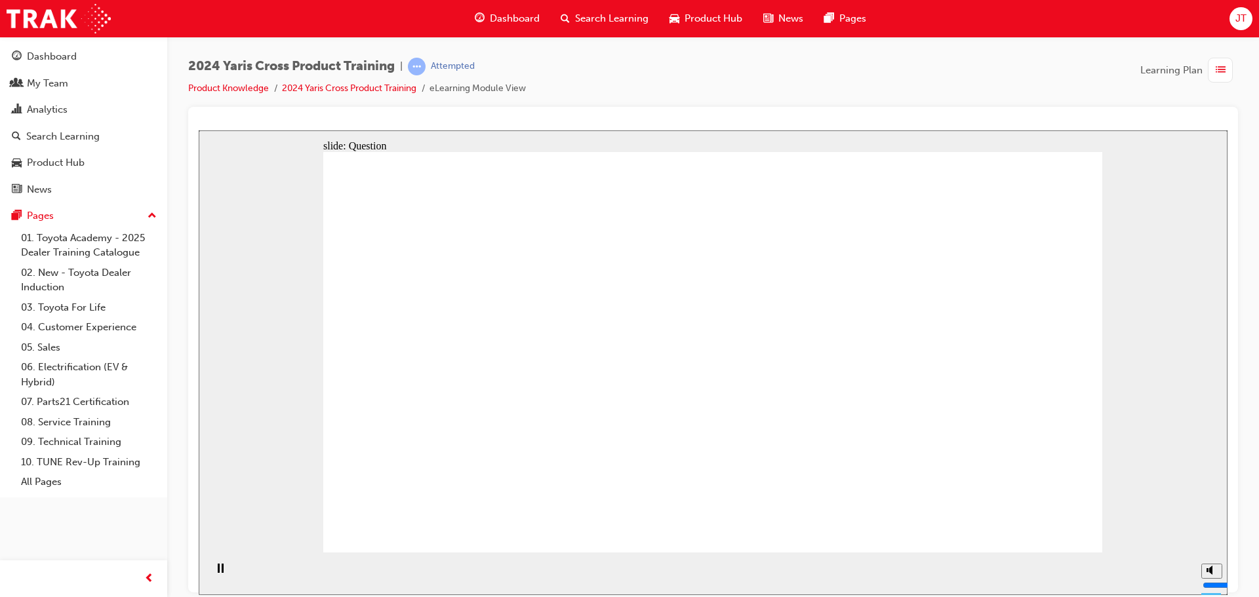
radio input "true"
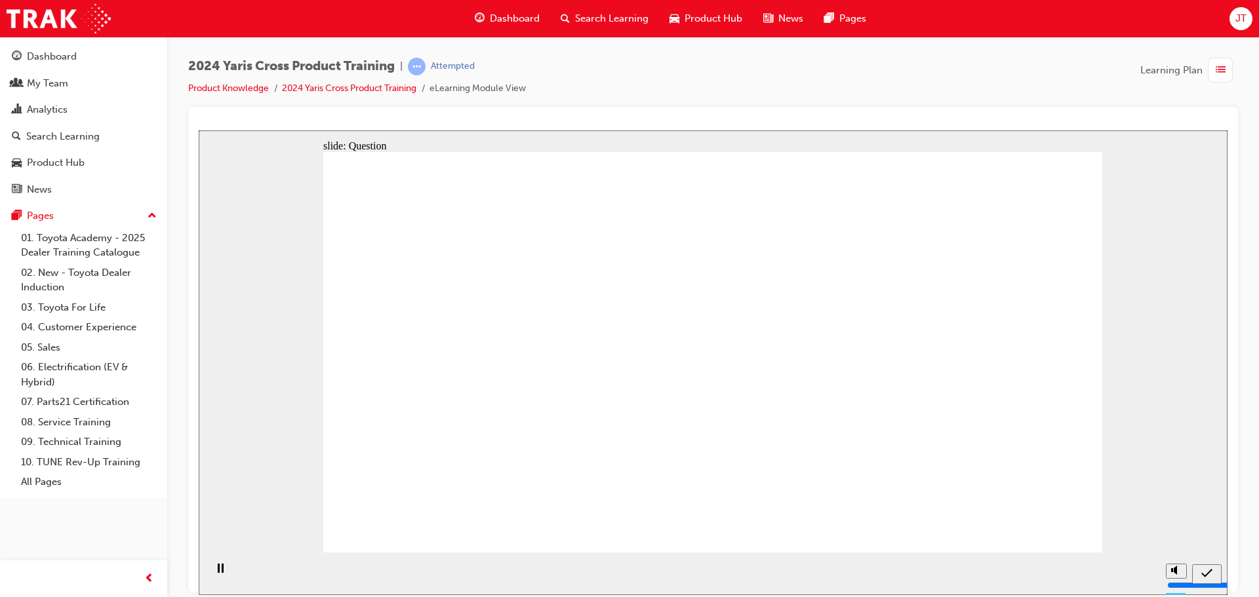
drag, startPoint x: 985, startPoint y: 406, endPoint x: 864, endPoint y: 350, distance: 133.2
drag, startPoint x: 868, startPoint y: 340, endPoint x: 856, endPoint y: 433, distance: 93.3
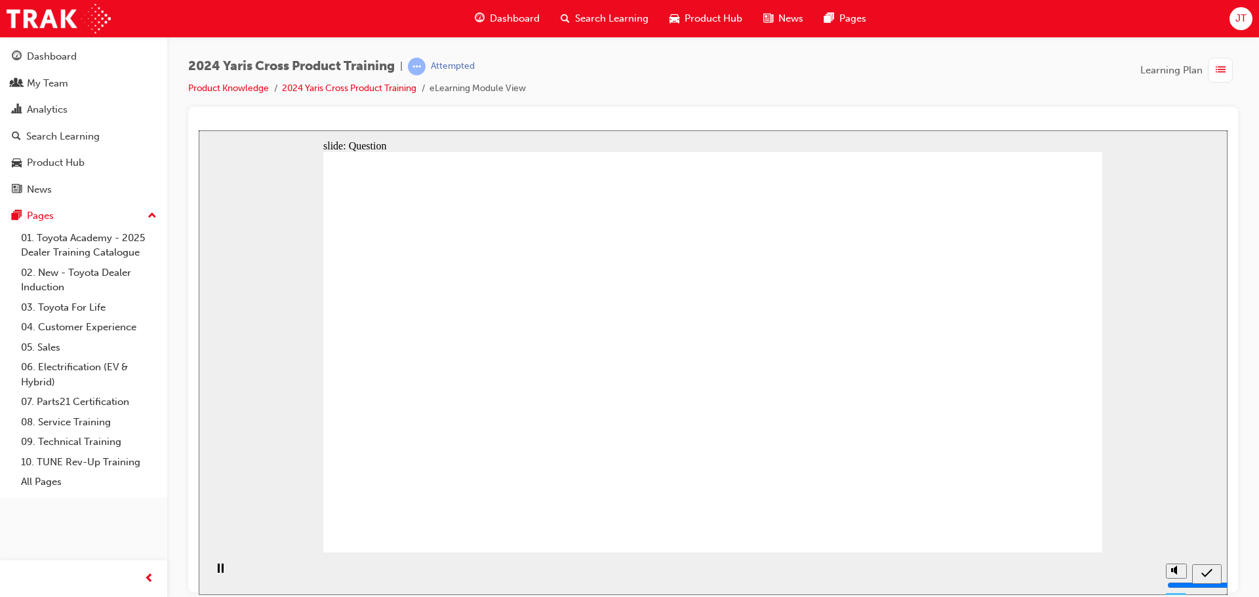
drag, startPoint x: 708, startPoint y: 299, endPoint x: 748, endPoint y: 416, distance: 123.4
drag, startPoint x: 746, startPoint y: 361, endPoint x: 734, endPoint y: 422, distance: 61.6
drag, startPoint x: 418, startPoint y: 317, endPoint x: 519, endPoint y: 380, distance: 119.4
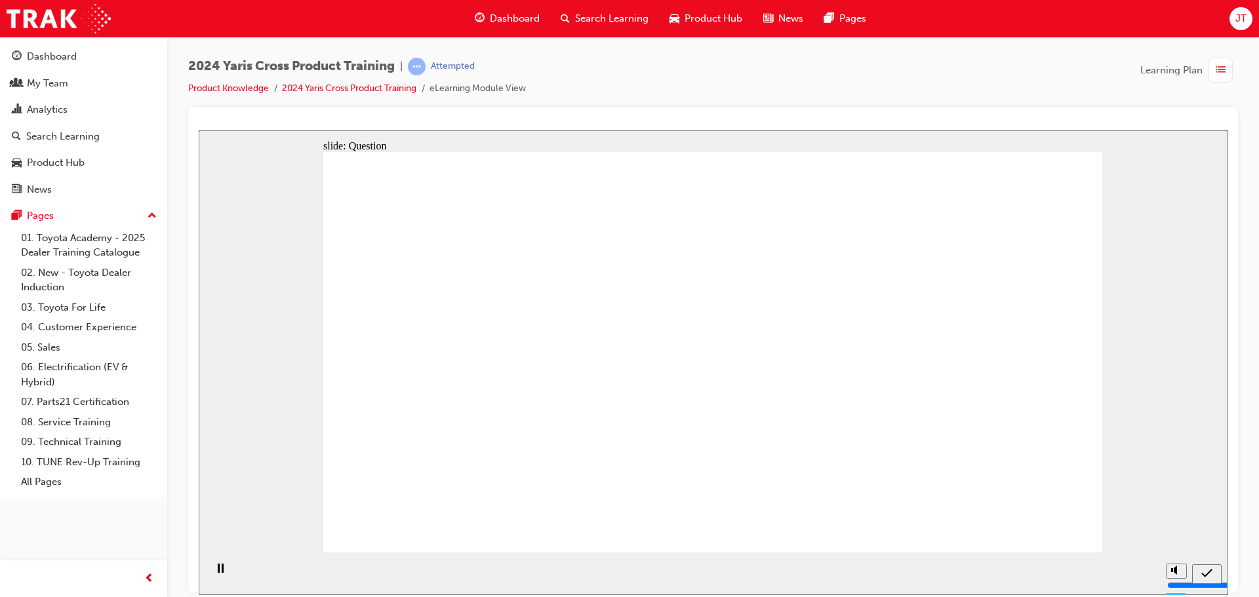
drag, startPoint x: 865, startPoint y: 409, endPoint x: 913, endPoint y: 416, distance: 49.1
drag, startPoint x: 842, startPoint y: 344, endPoint x: 725, endPoint y: 420, distance: 139.9
drag, startPoint x: 961, startPoint y: 327, endPoint x: 705, endPoint y: 491, distance: 304.0
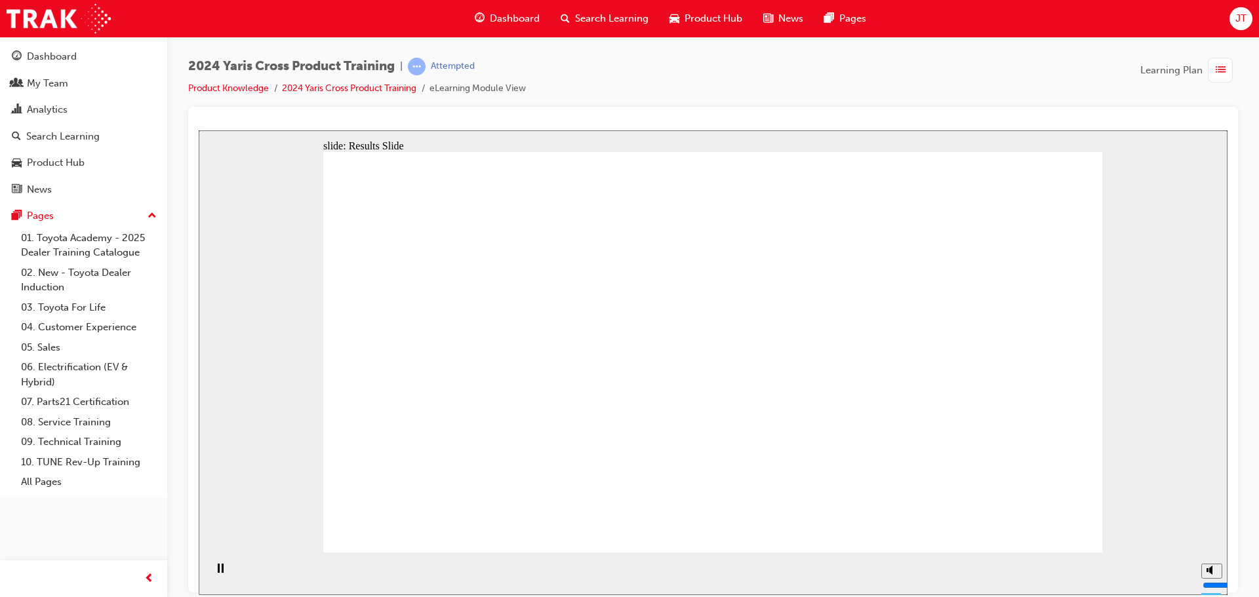
radio input "true"
